Goal: Transaction & Acquisition: Purchase product/service

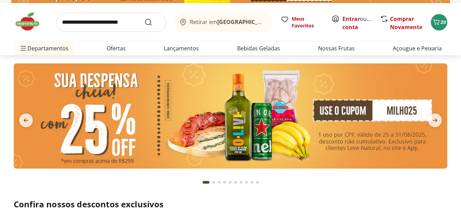
scroll to position [28, 0]
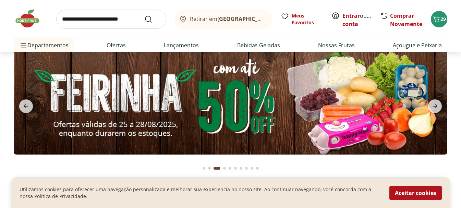
click at [358, 110] on img at bounding box center [231, 101] width 434 height 105
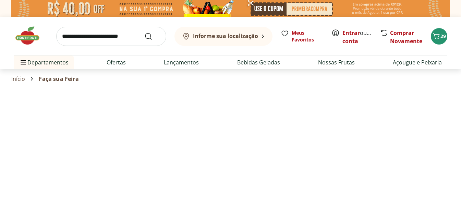
select select "**********"
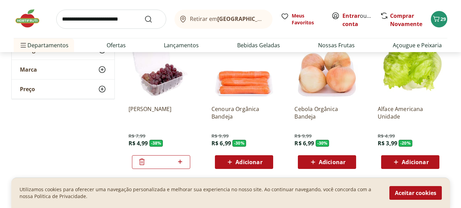
scroll to position [240, 0]
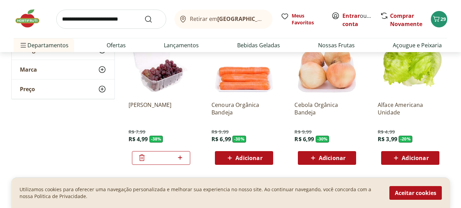
click at [412, 158] on span "Adicionar" at bounding box center [415, 157] width 27 height 5
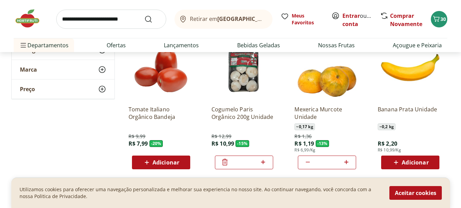
scroll to position [391, 0]
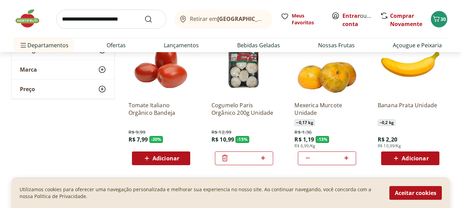
click at [173, 156] on span "Adicionar" at bounding box center [166, 158] width 27 height 5
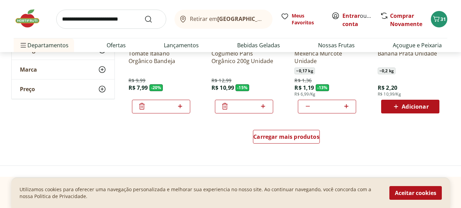
scroll to position [445, 0]
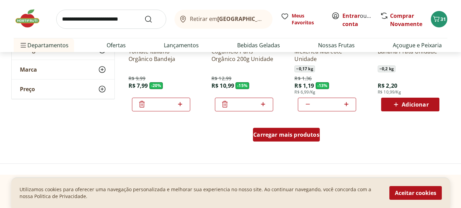
click at [290, 134] on span "Carregar mais produtos" at bounding box center [286, 134] width 66 height 5
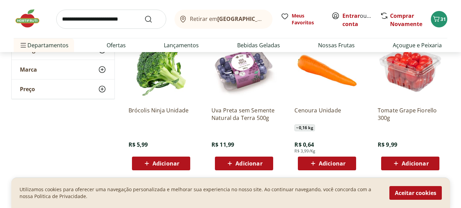
scroll to position [870, 0]
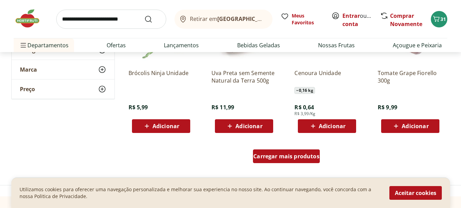
click at [287, 154] on span "Carregar mais produtos" at bounding box center [286, 156] width 66 height 5
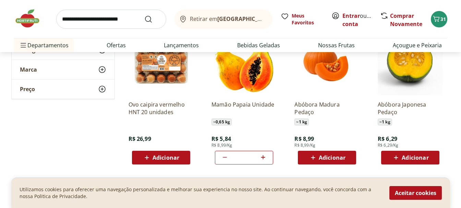
scroll to position [508, 0]
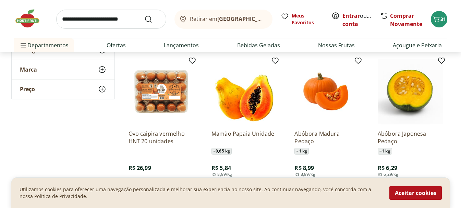
click at [131, 20] on input "search" at bounding box center [111, 19] width 110 height 19
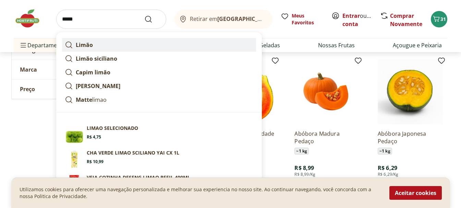
click at [89, 47] on strong "Limão" at bounding box center [84, 45] width 17 height 8
type input "*****"
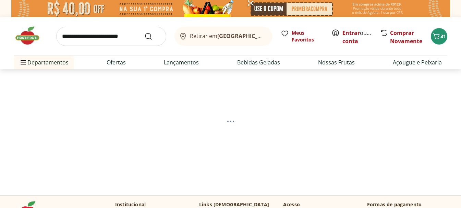
select select "**********"
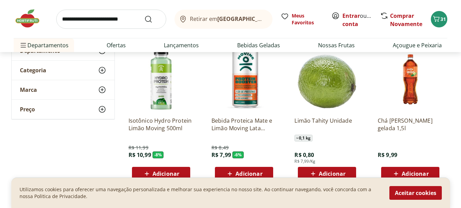
scroll to position [152, 0]
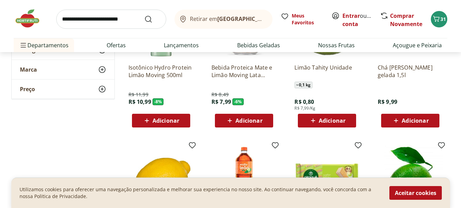
click at [323, 121] on span "Adicionar" at bounding box center [332, 120] width 27 height 5
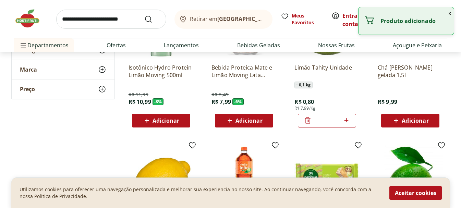
click at [345, 120] on icon at bounding box center [346, 120] width 9 height 8
click at [345, 120] on icon at bounding box center [346, 120] width 4 height 4
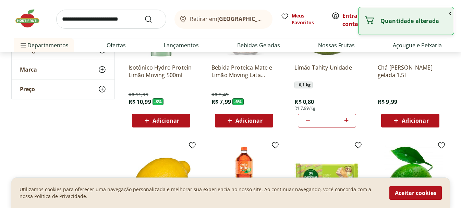
type input "*"
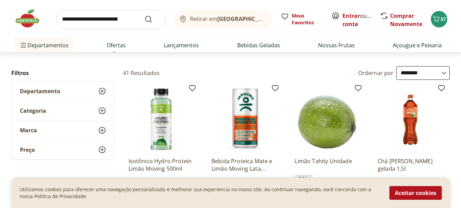
scroll to position [0, 0]
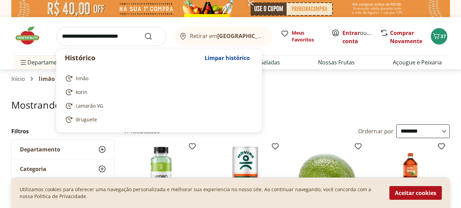
click at [93, 34] on input "search" at bounding box center [111, 36] width 110 height 19
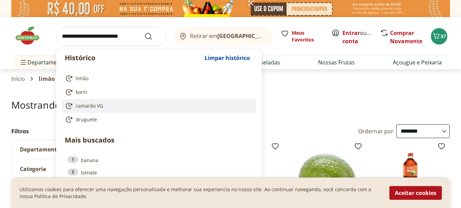
click at [95, 104] on span "camarão VG" at bounding box center [89, 106] width 27 height 7
type input "**********"
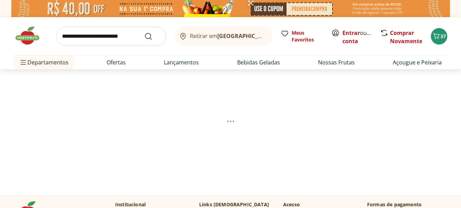
select select "**********"
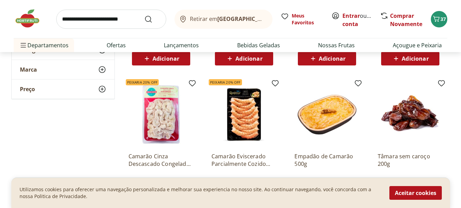
scroll to position [264, 0]
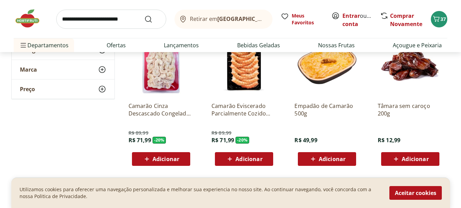
click at [163, 160] on span "Adicionar" at bounding box center [166, 158] width 27 height 5
click at [113, 42] on link "Ofertas" at bounding box center [116, 45] width 19 height 8
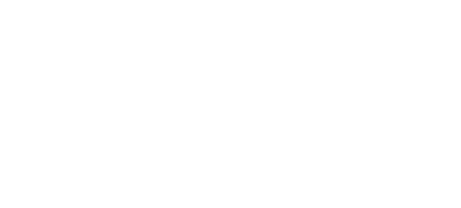
select select "**********"
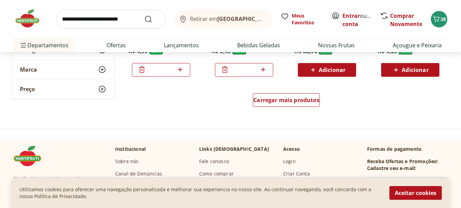
scroll to position [481, 0]
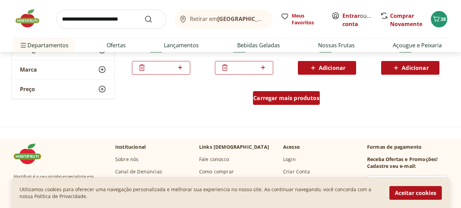
click at [290, 99] on span "Carregar mais produtos" at bounding box center [286, 97] width 66 height 5
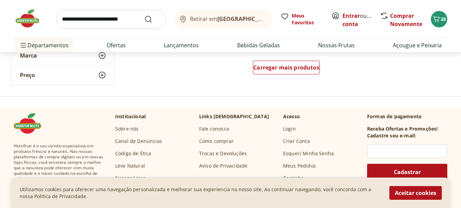
scroll to position [962, 0]
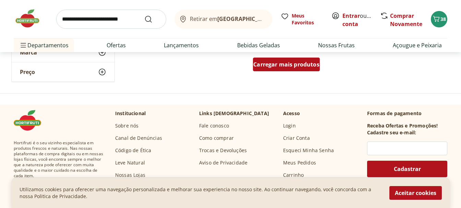
click at [294, 67] on span "Carregar mais produtos" at bounding box center [286, 64] width 66 height 5
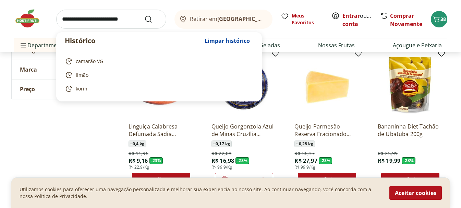
click at [139, 21] on input "search" at bounding box center [111, 19] width 110 height 19
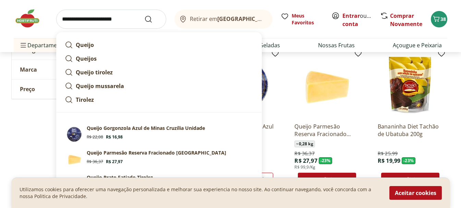
type input "**********"
click at [144, 15] on button "Submit Search" at bounding box center [152, 19] width 16 height 8
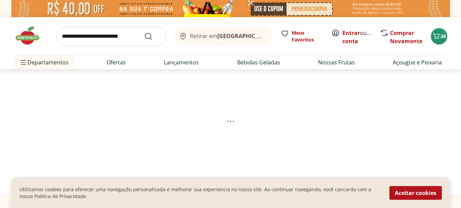
select select "**********"
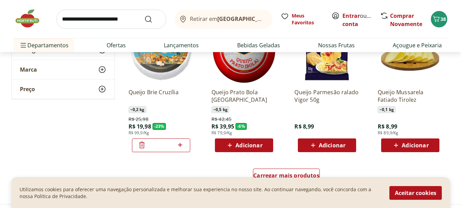
scroll to position [432, 0]
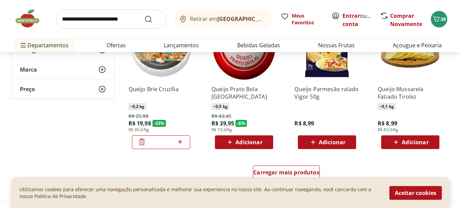
click at [419, 142] on span "Adicionar" at bounding box center [415, 142] width 27 height 5
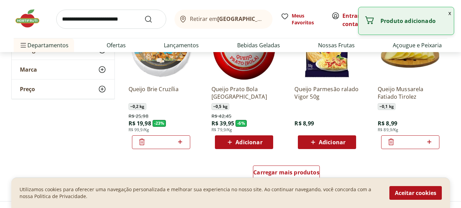
click at [429, 142] on icon at bounding box center [430, 142] width 4 height 4
type input "*"
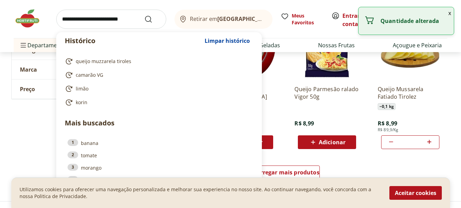
click at [138, 21] on input "search" at bounding box center [111, 19] width 110 height 19
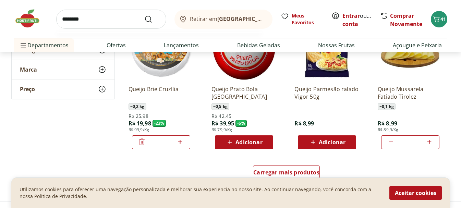
type input "********"
click at [144, 15] on button "Submit Search" at bounding box center [152, 19] width 16 height 8
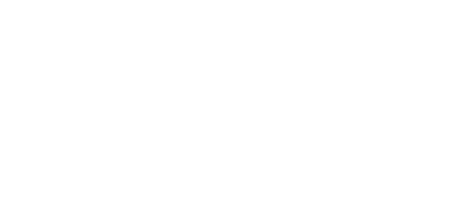
select select "**********"
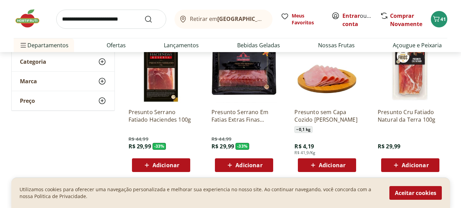
scroll to position [120, 0]
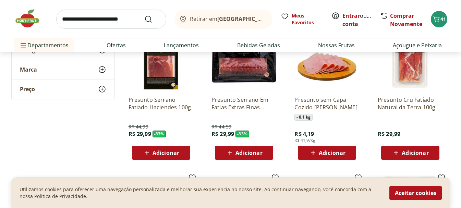
click at [323, 157] on div "Adicionar" at bounding box center [327, 153] width 47 height 12
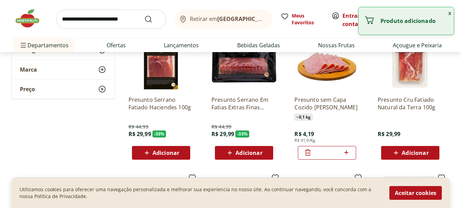
click at [344, 153] on icon at bounding box center [346, 152] width 9 height 8
type input "*"
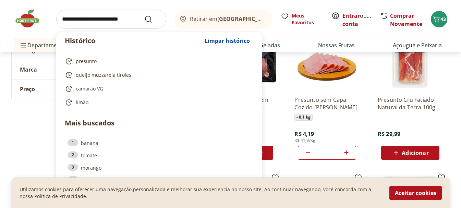
click at [136, 20] on input "search" at bounding box center [111, 19] width 110 height 19
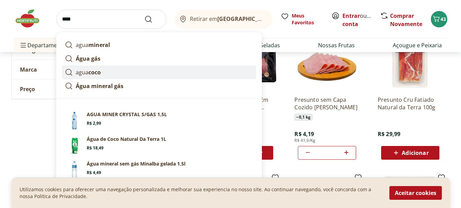
click at [90, 76] on p "agua coco" at bounding box center [88, 72] width 25 height 8
type input "*********"
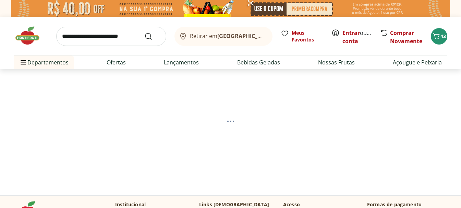
select select "**********"
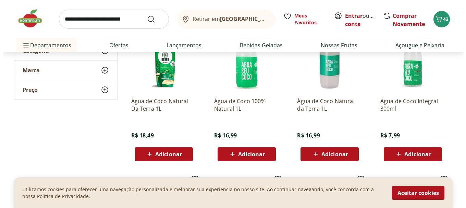
scroll to position [131, 0]
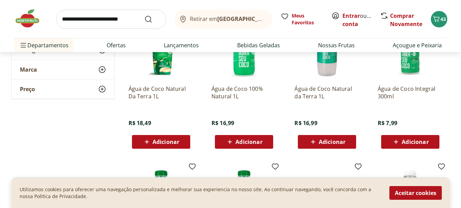
click at [251, 139] on span "Adicionar" at bounding box center [249, 141] width 27 height 5
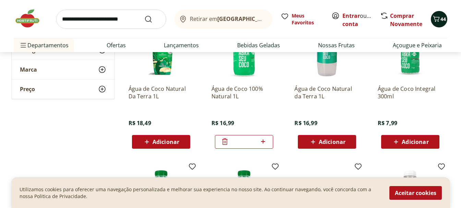
click at [436, 20] on icon "Carrinho" at bounding box center [436, 19] width 8 height 8
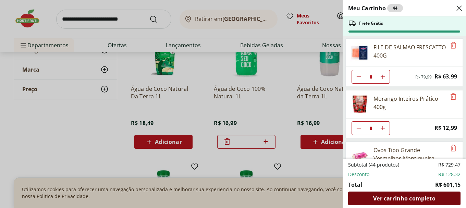
click at [417, 199] on span "Ver carrinho completo" at bounding box center [404, 198] width 62 height 5
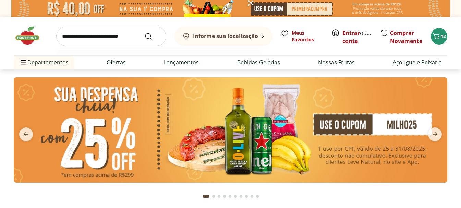
click at [88, 28] on input "search" at bounding box center [111, 36] width 110 height 19
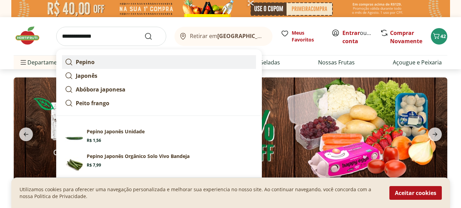
click at [93, 58] on strong "Pepino" at bounding box center [85, 62] width 19 height 8
type input "******"
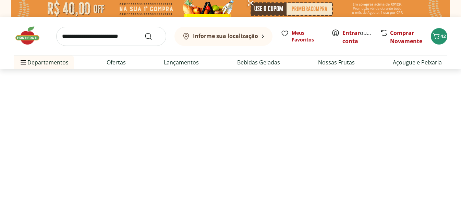
select select "**********"
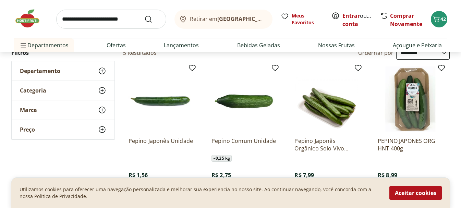
scroll to position [115, 0]
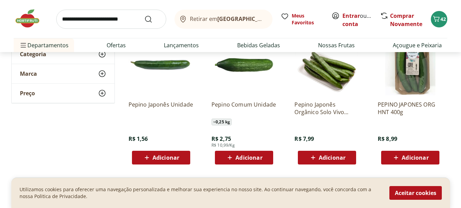
click at [170, 158] on span "Adicionar" at bounding box center [166, 157] width 27 height 5
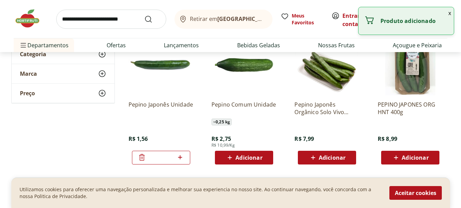
click at [182, 159] on icon at bounding box center [180, 157] width 9 height 8
type input "*"
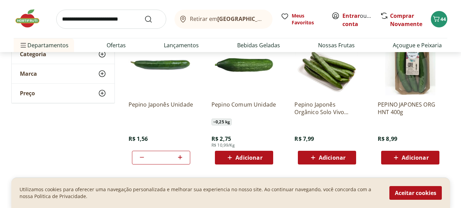
click at [138, 22] on input "search" at bounding box center [111, 19] width 110 height 19
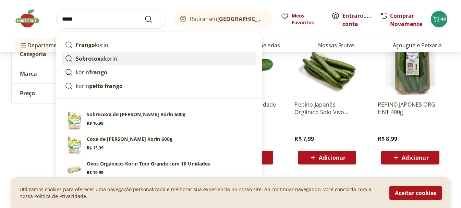
click at [85, 55] on strong "Sobrecoxa" at bounding box center [90, 59] width 28 height 8
type input "**********"
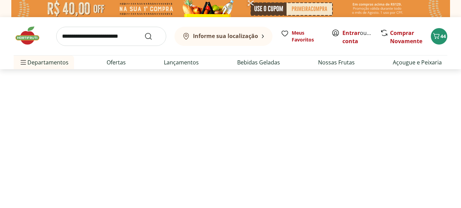
select select "**********"
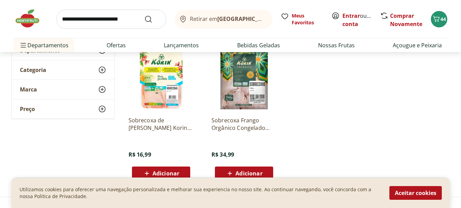
scroll to position [100, 0]
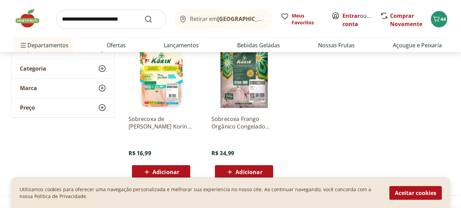
click at [170, 174] on span "Adicionar" at bounding box center [166, 171] width 27 height 5
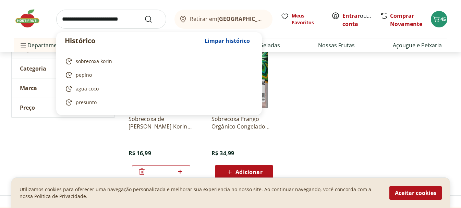
click at [133, 18] on input "search" at bounding box center [111, 19] width 110 height 19
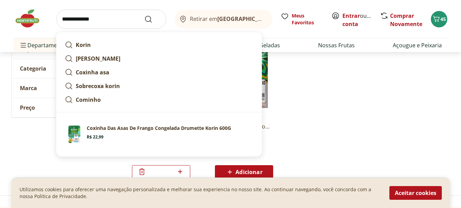
type input "**********"
click at [144, 15] on button "Submit Search" at bounding box center [152, 19] width 16 height 8
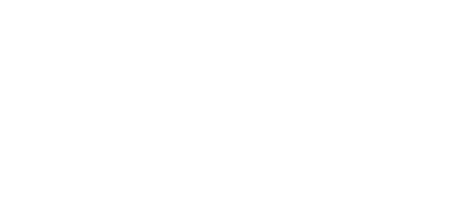
select select "**********"
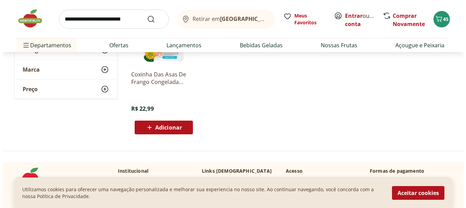
scroll to position [133, 0]
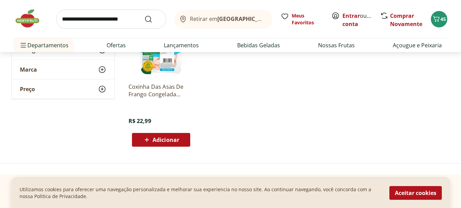
click at [168, 137] on span "Adicionar" at bounding box center [166, 139] width 27 height 5
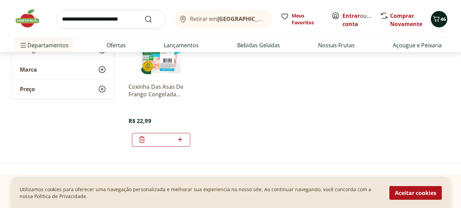
click at [439, 18] on icon "Carrinho" at bounding box center [436, 19] width 7 height 6
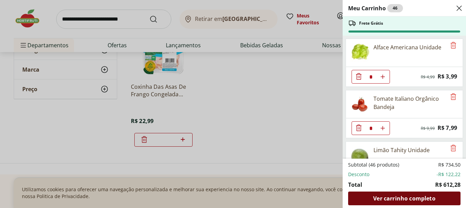
click at [401, 200] on span "Ver carrinho completo" at bounding box center [404, 198] width 62 height 5
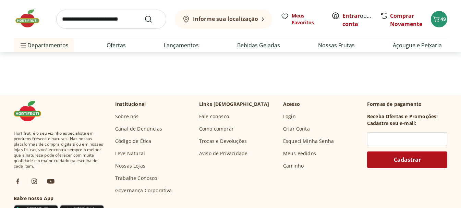
scroll to position [100, 0]
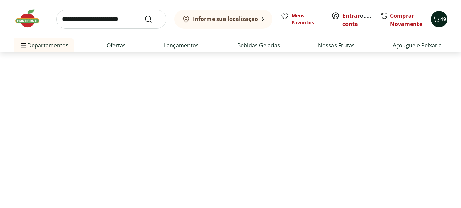
select select "**********"
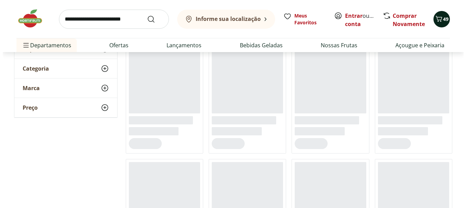
scroll to position [0, 0]
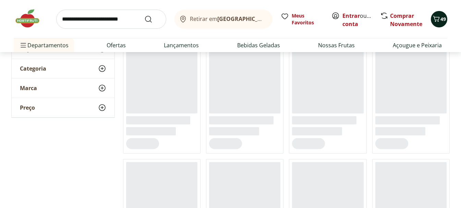
click at [436, 16] on icon "Carrinho" at bounding box center [436, 19] width 8 height 8
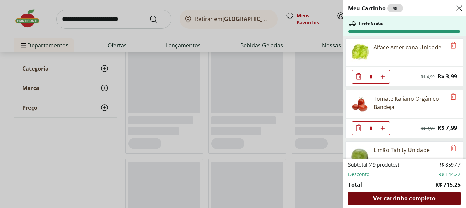
click at [410, 197] on span "Ver carrinho completo" at bounding box center [404, 198] width 62 height 5
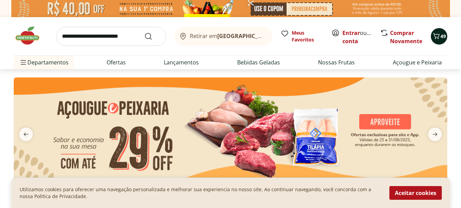
click at [439, 39] on icon "Carrinho" at bounding box center [436, 36] width 8 height 8
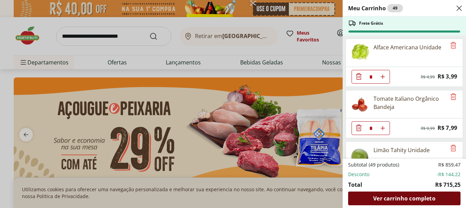
click at [400, 202] on div "Ver carrinho completo" at bounding box center [404, 199] width 112 height 14
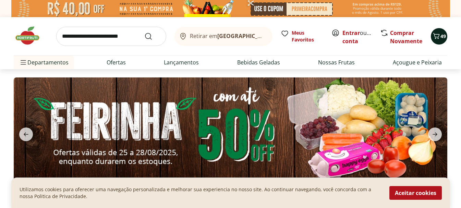
click at [439, 38] on icon "Carrinho" at bounding box center [436, 36] width 8 height 8
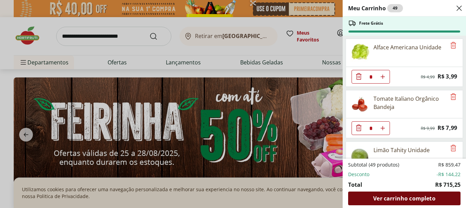
click at [416, 205] on div "Ver carrinho completo" at bounding box center [404, 199] width 112 height 14
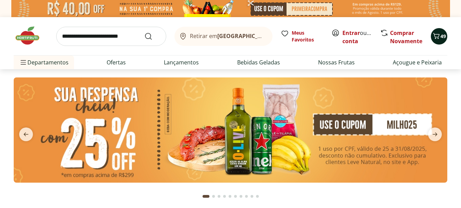
click at [432, 39] on button "49" at bounding box center [439, 36] width 16 height 16
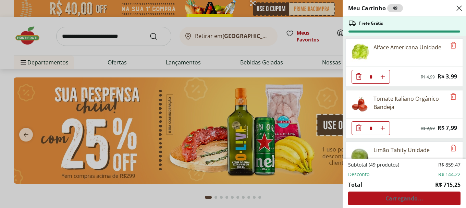
click at [416, 200] on div "Subtotal (49 produtos) R$ 859,47 Desconto -R$ 144,22 Total R$ 715,25 Carregando…" at bounding box center [404, 184] width 112 height 44
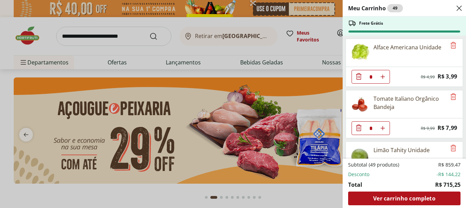
click at [416, 200] on span "Ver carrinho completo" at bounding box center [404, 198] width 62 height 5
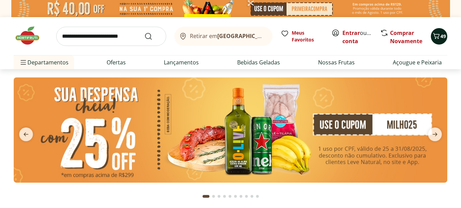
click at [435, 37] on icon "Carrinho" at bounding box center [436, 36] width 8 height 8
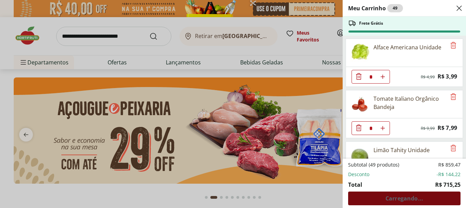
click at [409, 195] on div "Subtotal (49 produtos) R$ 859,47 Desconto -R$ 144,22 Total R$ 715,25 Carregando…" at bounding box center [404, 184] width 112 height 44
click at [404, 196] on span "Ver carrinho completo" at bounding box center [404, 198] width 62 height 5
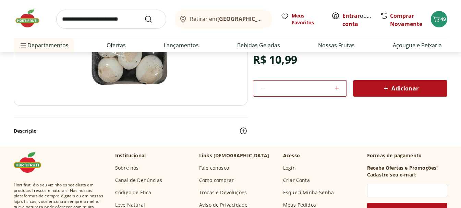
click at [404, 85] on span "Adicionar" at bounding box center [400, 88] width 36 height 8
click at [443, 24] on button "50" at bounding box center [439, 19] width 16 height 16
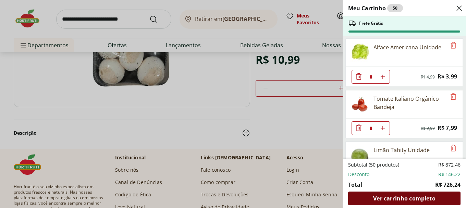
click at [405, 197] on span "Ver carrinho completo" at bounding box center [404, 198] width 62 height 5
